Goal: Task Accomplishment & Management: Complete application form

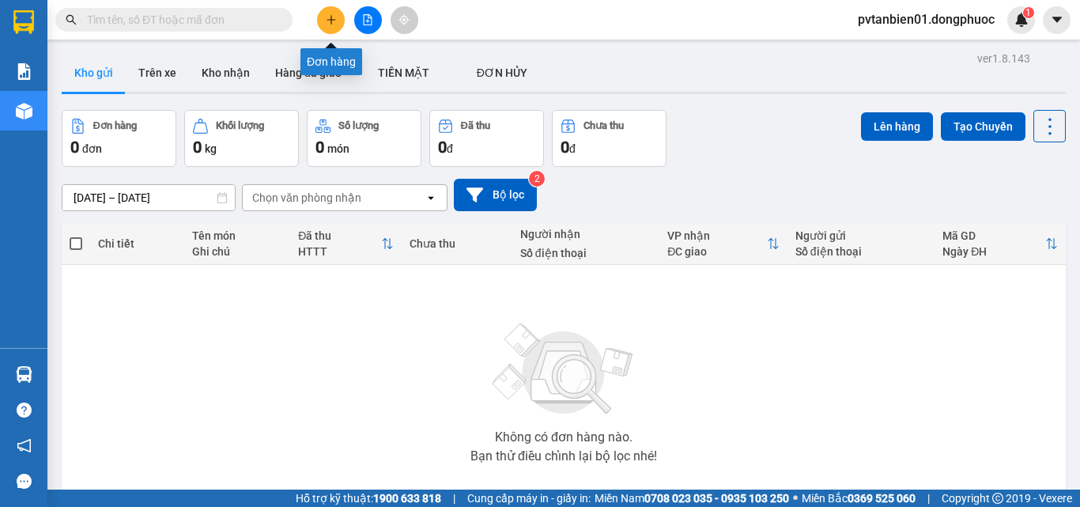
click at [335, 18] on icon "plus" at bounding box center [331, 19] width 11 height 11
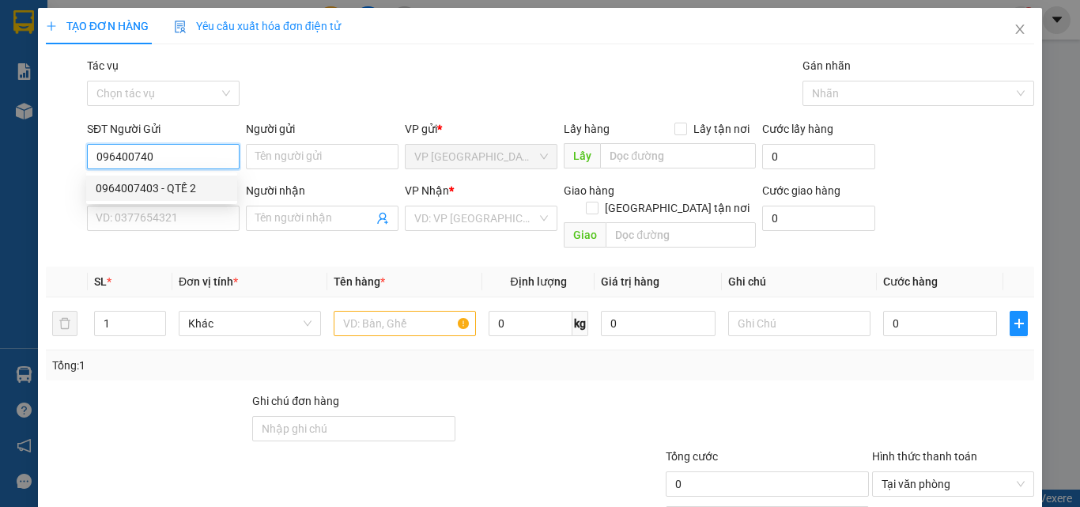
click at [156, 182] on div "0964007403 - QTẾ 2" at bounding box center [162, 187] width 132 height 17
type input "0964007403"
type input "QTẾ 2"
type input "0911479497"
type input "LABO HOÀN CẦU"
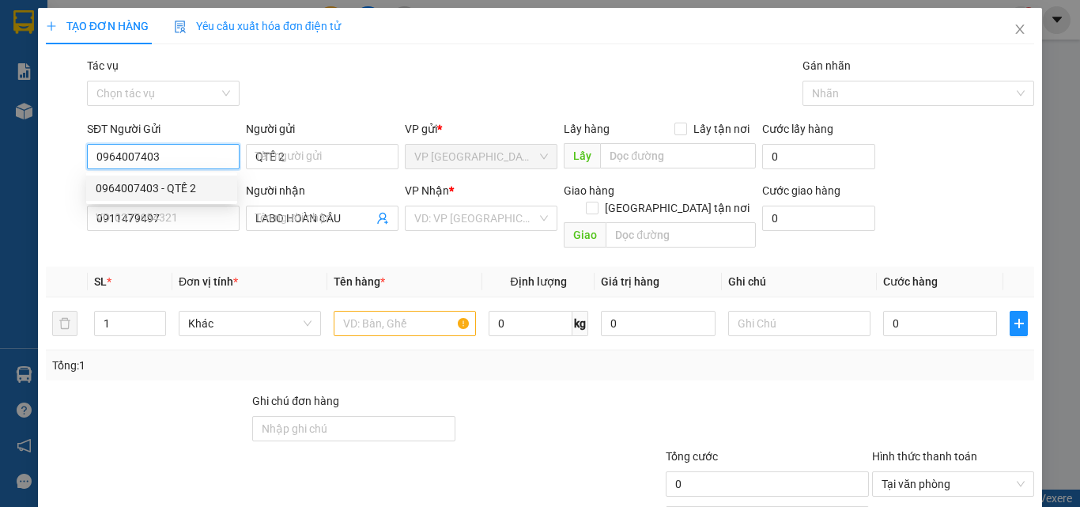
type input "25.000"
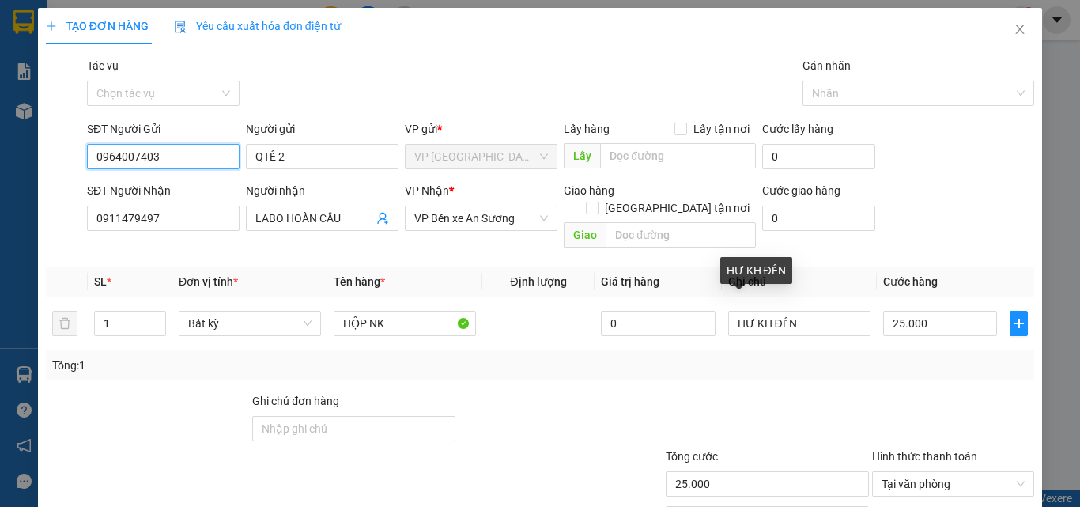
scroll to position [78, 0]
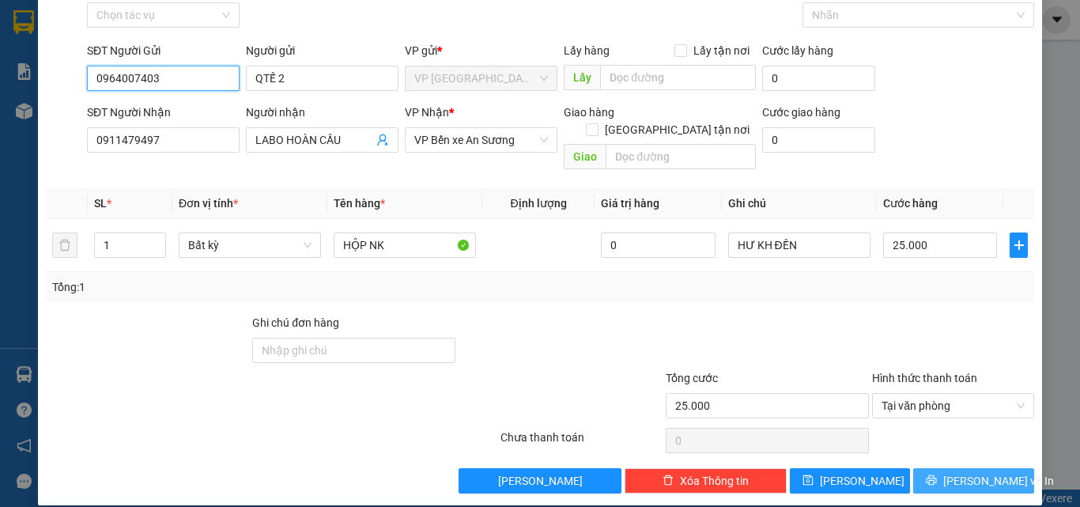
type input "0964007403"
click at [950, 472] on span "Lưu và In" at bounding box center [998, 480] width 111 height 17
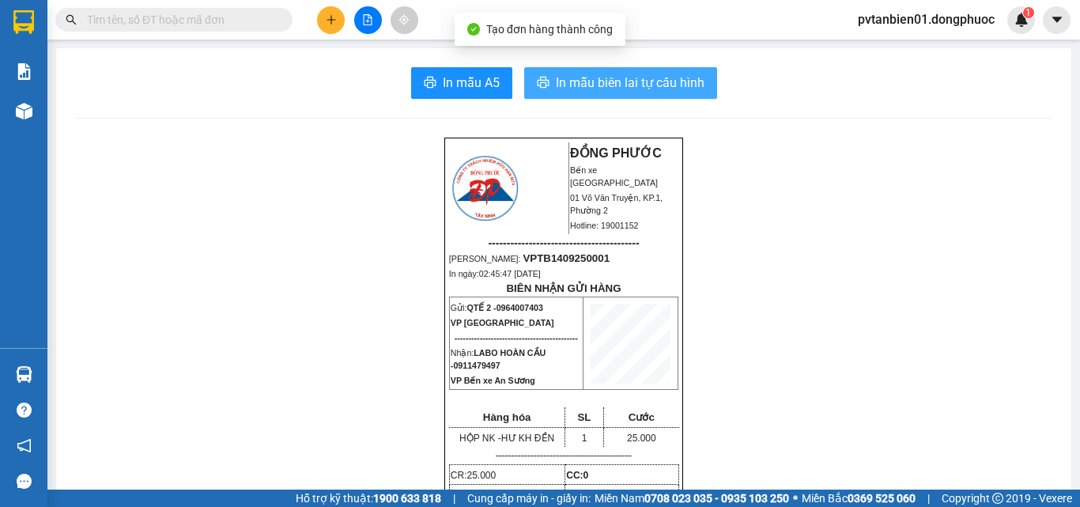
click at [635, 81] on span "In mẫu biên lai tự cấu hình" at bounding box center [630, 83] width 149 height 20
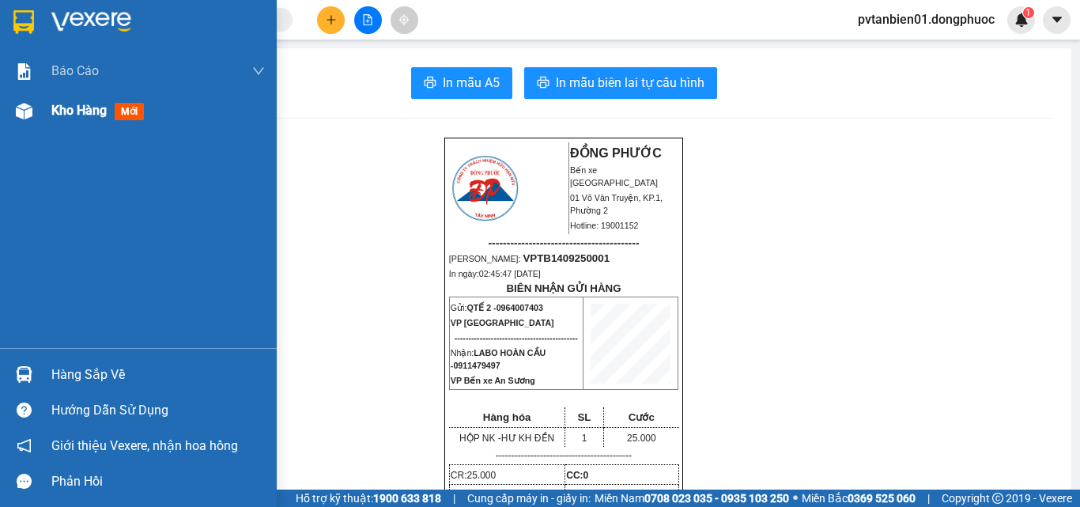
click at [47, 109] on div "Kho hàng mới" at bounding box center [138, 111] width 277 height 40
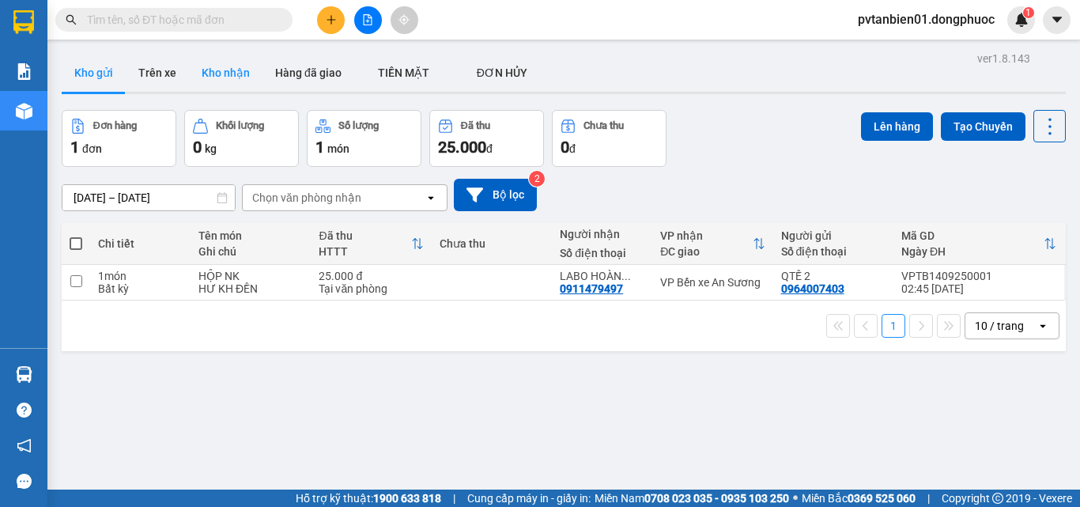
click at [213, 65] on button "Kho nhận" at bounding box center [226, 73] width 74 height 38
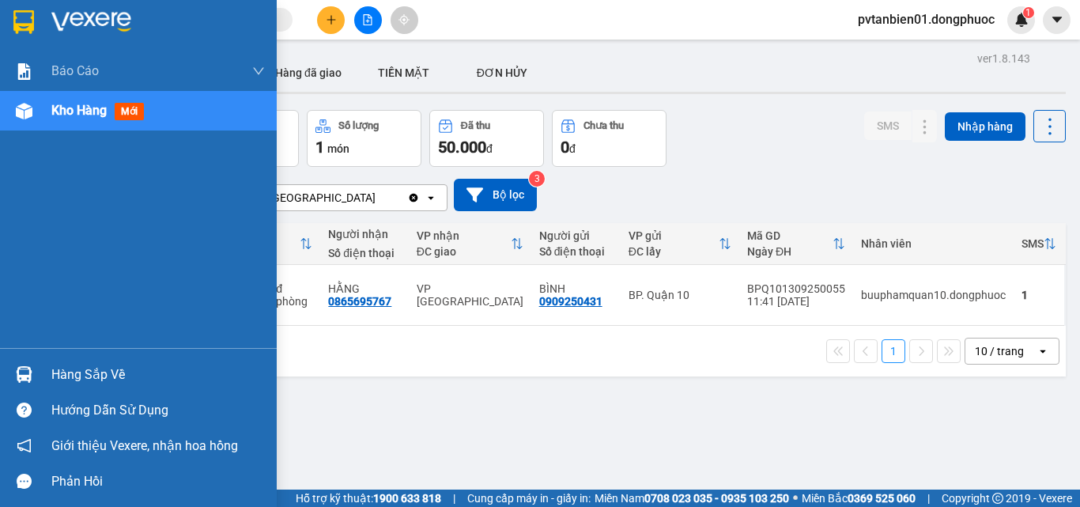
drag, startPoint x: 100, startPoint y: 379, endPoint x: 373, endPoint y: 386, distance: 273.6
click at [105, 379] on div "Hàng sắp về" at bounding box center [157, 375] width 213 height 24
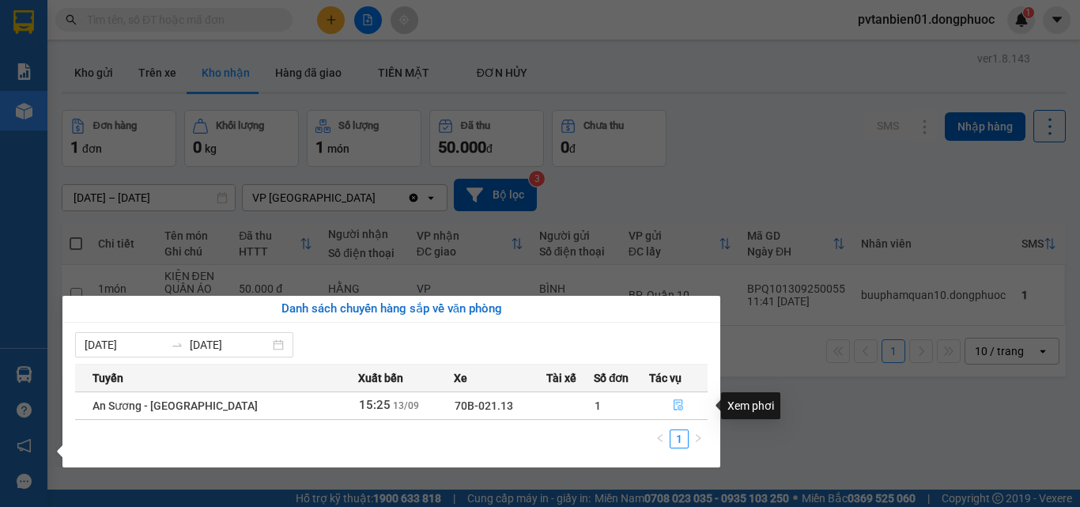
click at [675, 404] on icon "file-done" at bounding box center [678, 404] width 11 height 11
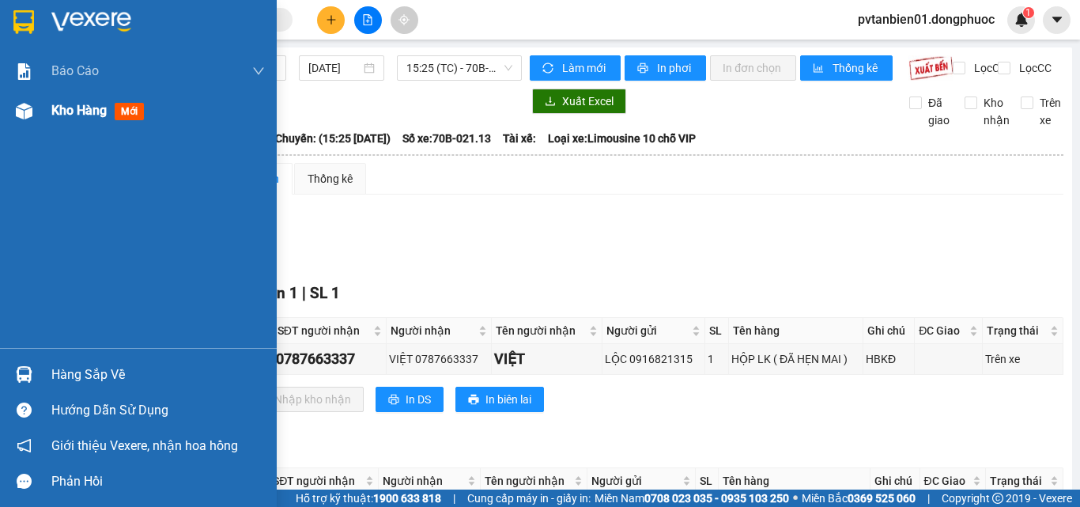
click at [53, 109] on span "Kho hàng" at bounding box center [78, 110] width 55 height 15
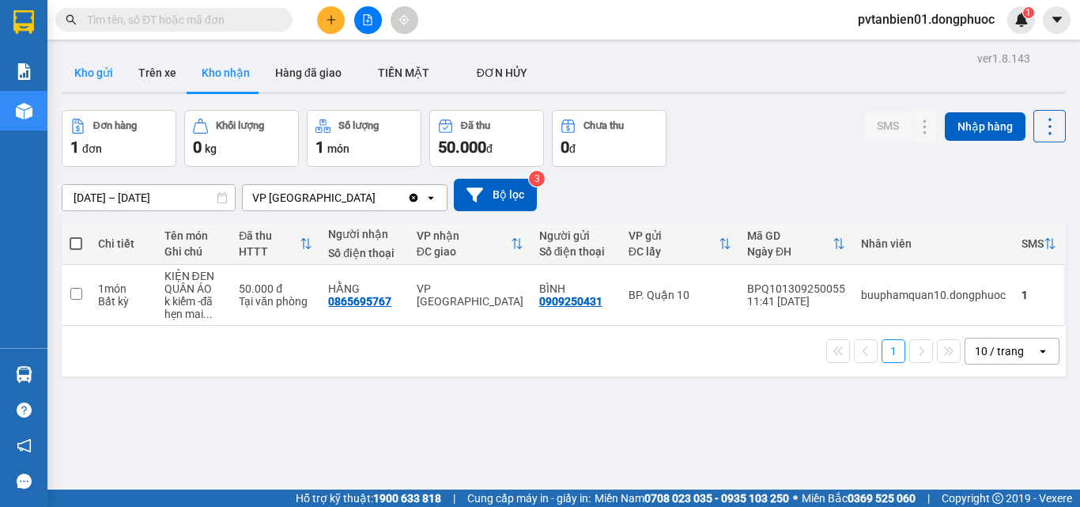
click at [93, 71] on button "Kho gửi" at bounding box center [94, 73] width 64 height 38
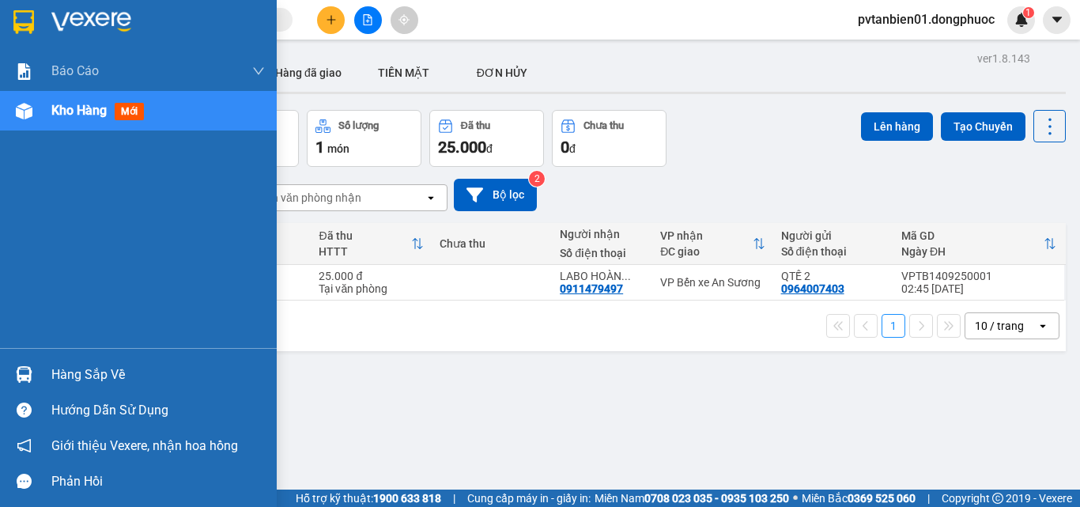
click at [97, 368] on div "Hàng sắp về" at bounding box center [157, 375] width 213 height 24
